Goal: Task Accomplishment & Management: Use online tool/utility

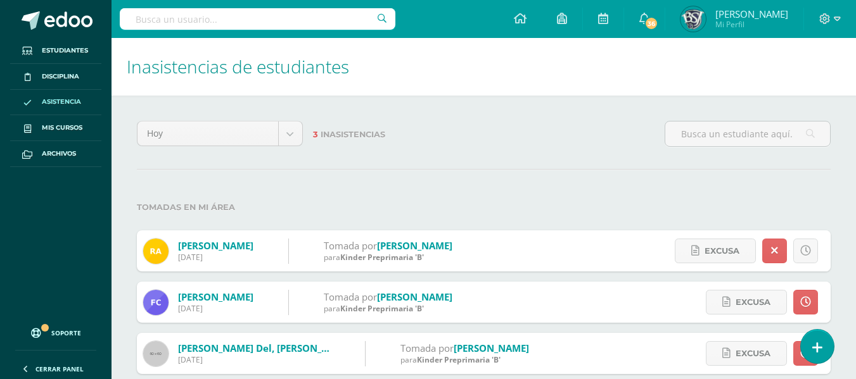
click at [54, 99] on span "Asistencia" at bounding box center [61, 102] width 39 height 10
click at [811, 340] on link at bounding box center [817, 346] width 36 height 37
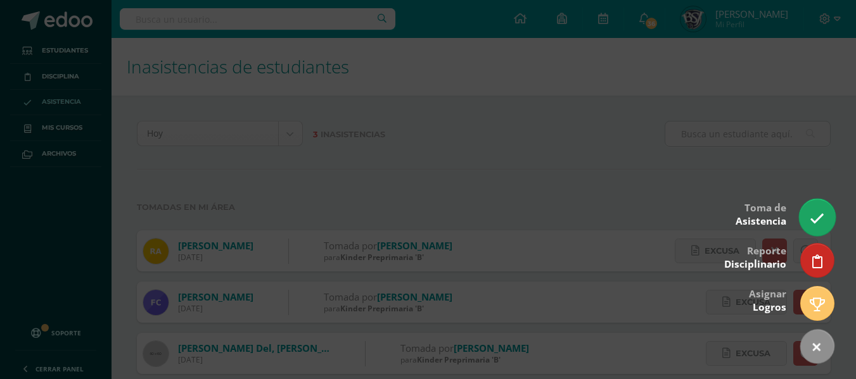
click at [819, 215] on icon at bounding box center [816, 219] width 15 height 15
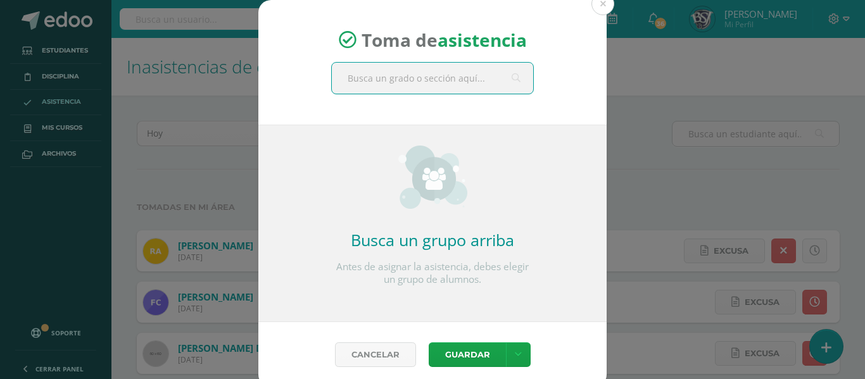
click at [462, 77] on input "text" at bounding box center [432, 78] width 201 height 31
type input "kinder A"
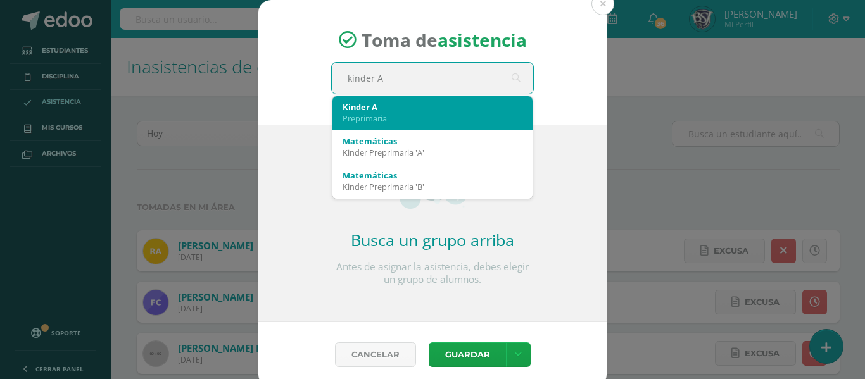
click at [446, 119] on div "Preprimaria" at bounding box center [433, 118] width 180 height 11
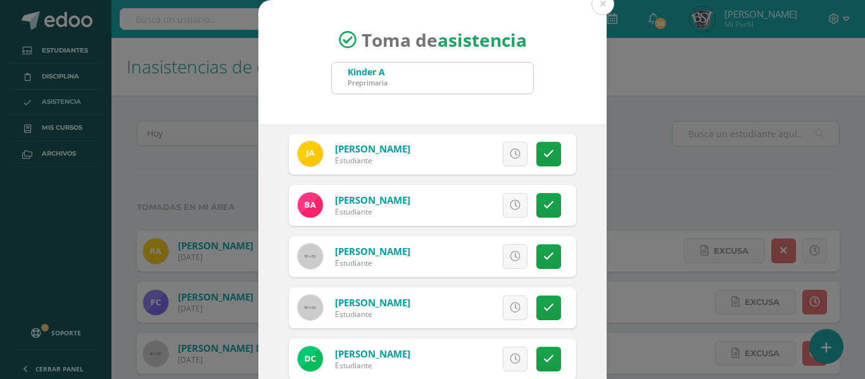
scroll to position [121, 0]
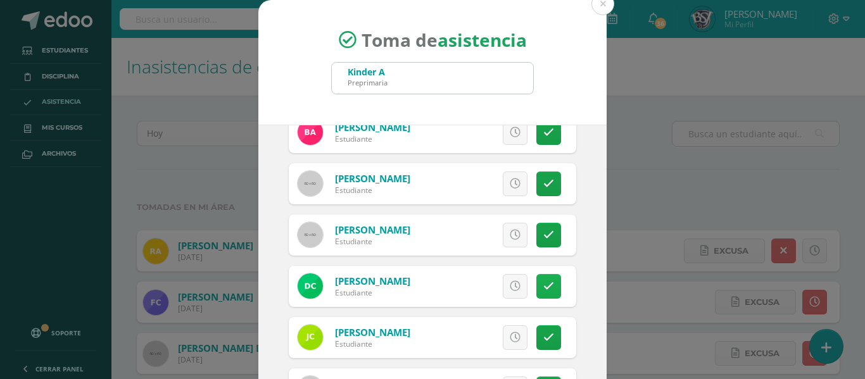
click at [536, 275] on link at bounding box center [548, 286] width 25 height 25
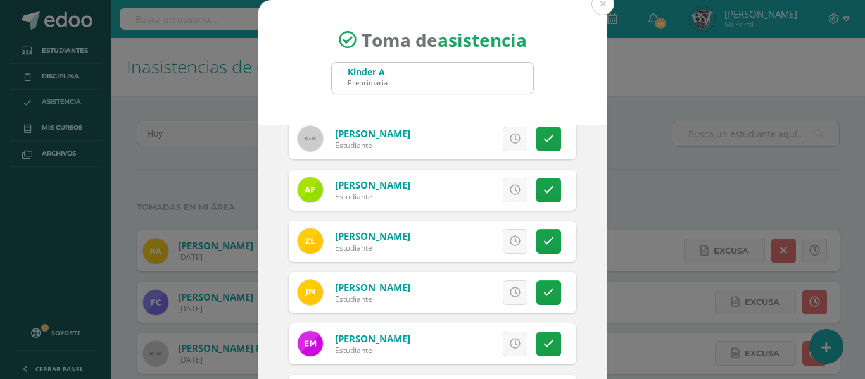
scroll to position [372, 0]
click at [536, 233] on link at bounding box center [548, 241] width 25 height 25
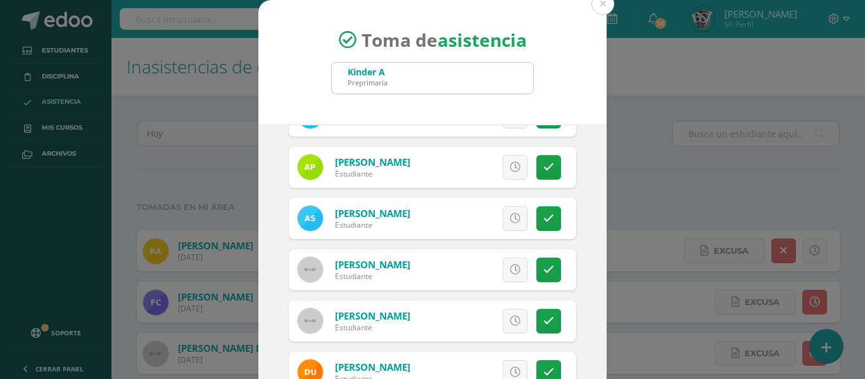
scroll to position [650, 0]
click at [536, 209] on link at bounding box center [548, 218] width 25 height 25
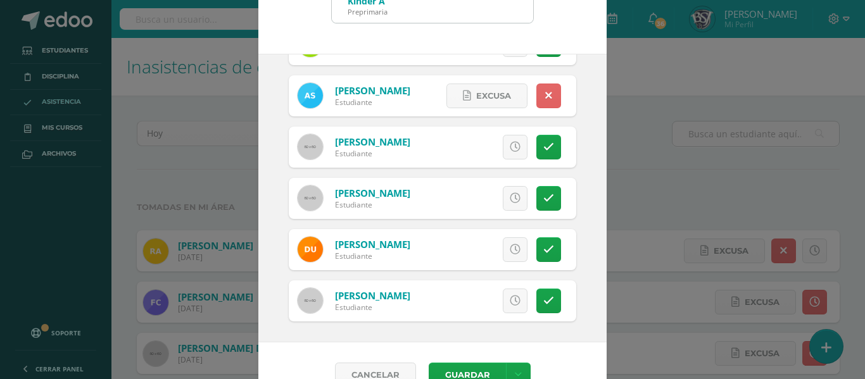
scroll to position [72, 0]
click at [541, 197] on link at bounding box center [548, 198] width 25 height 25
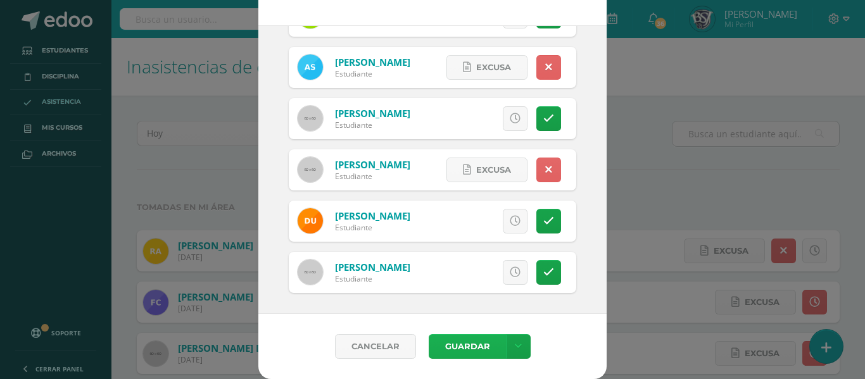
scroll to position [98, 0]
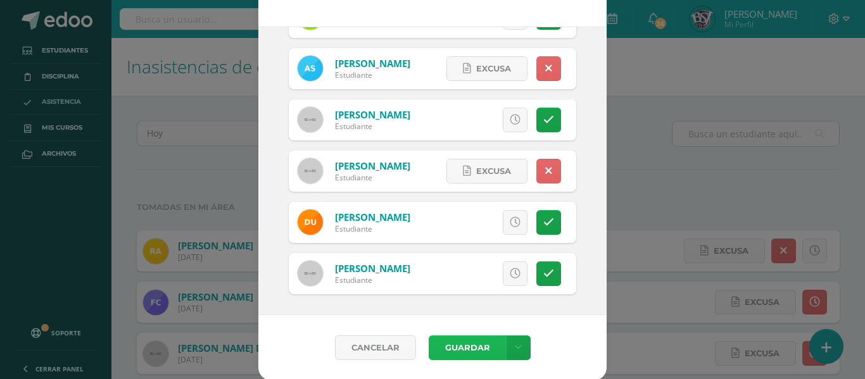
click at [445, 351] on button "Guardar" at bounding box center [467, 348] width 77 height 25
